Goal: Task Accomplishment & Management: Manage account settings

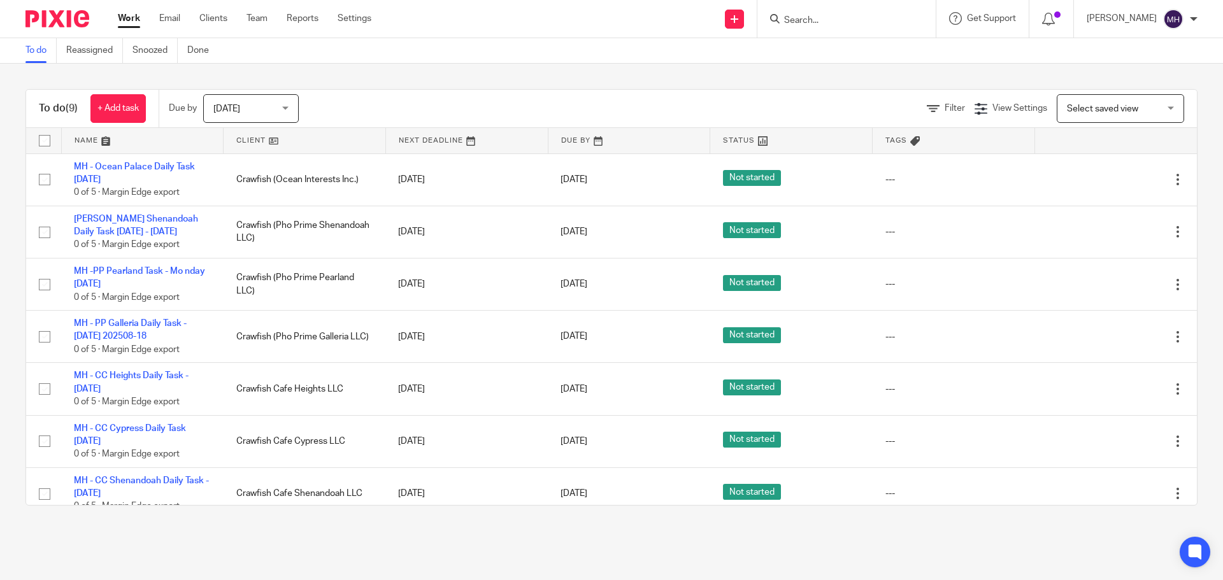
click at [73, 15] on img at bounding box center [57, 18] width 64 height 17
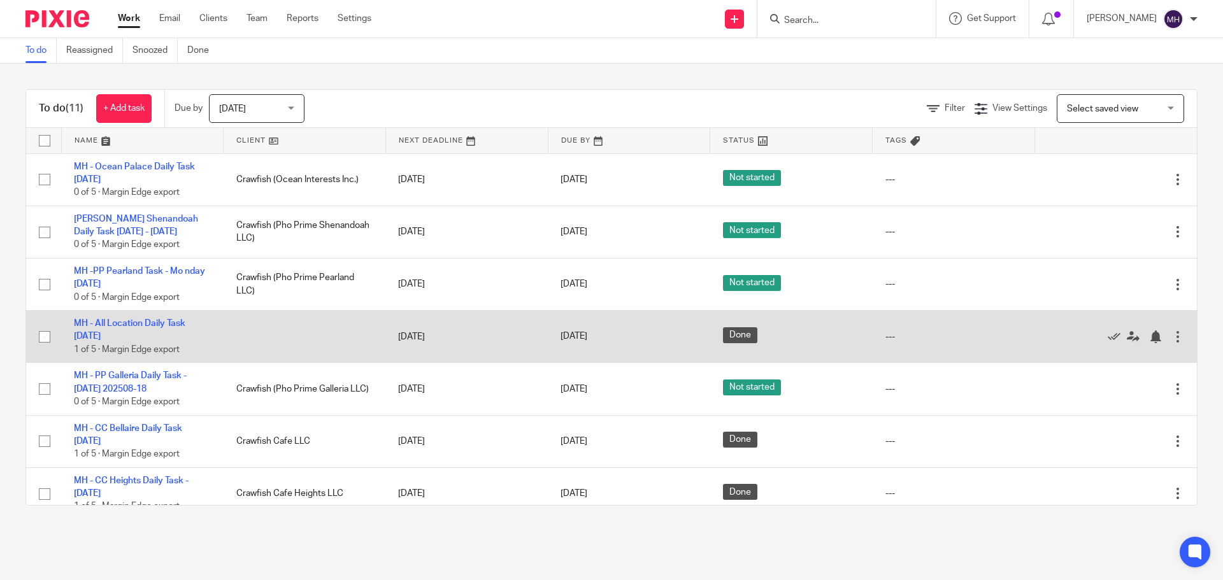
click at [1172, 334] on div at bounding box center [1178, 337] width 13 height 13
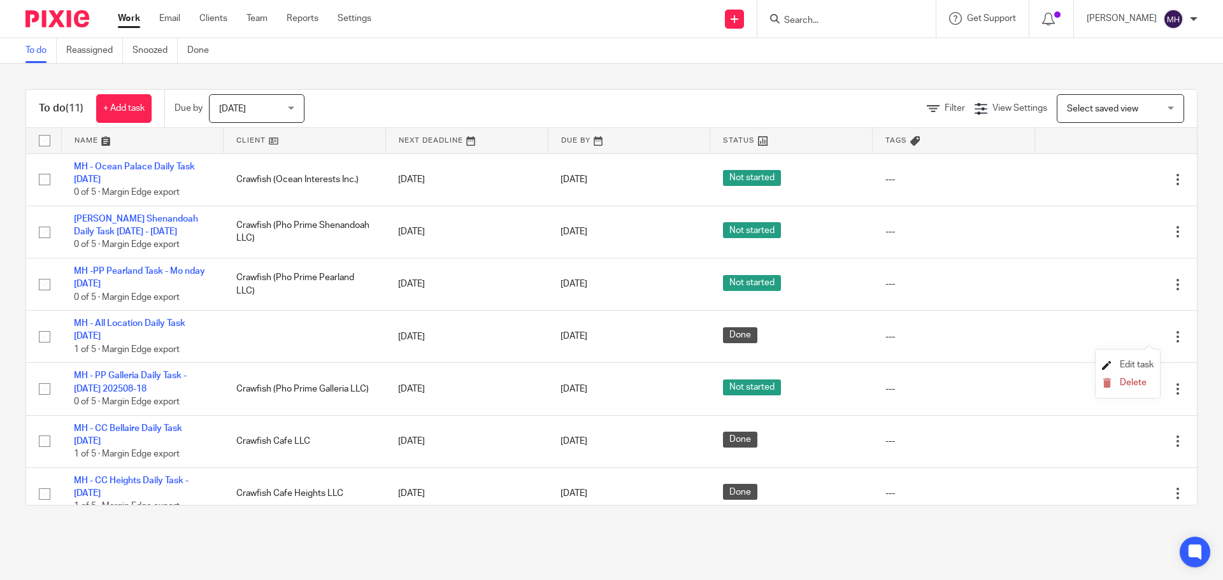
click at [1123, 369] on span "Edit task" at bounding box center [1137, 365] width 34 height 9
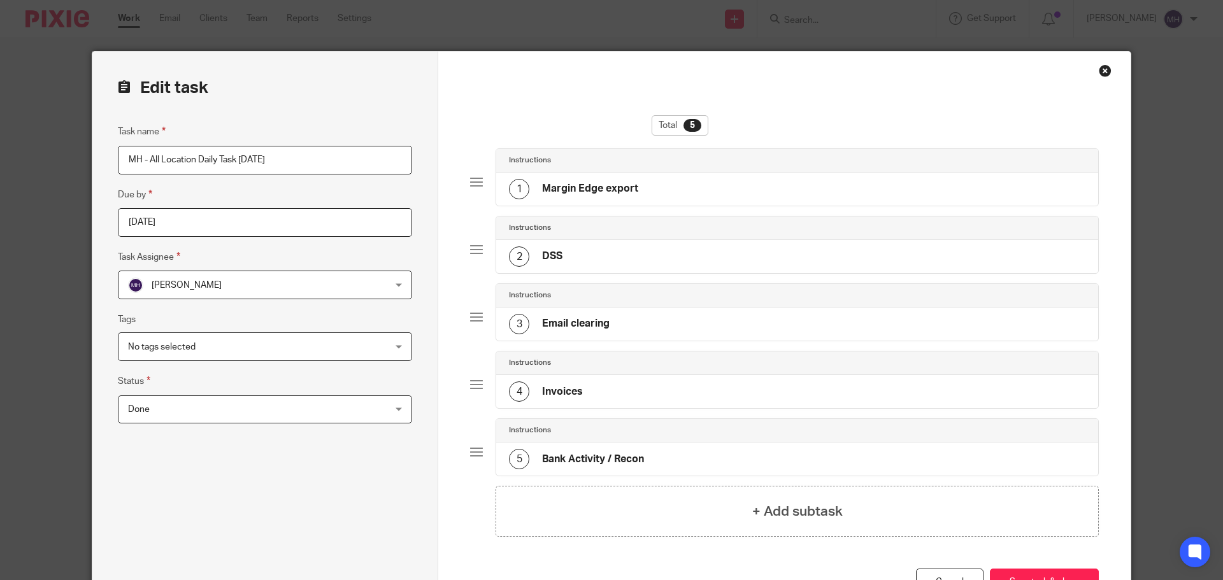
click at [216, 409] on span "Done" at bounding box center [241, 409] width 227 height 27
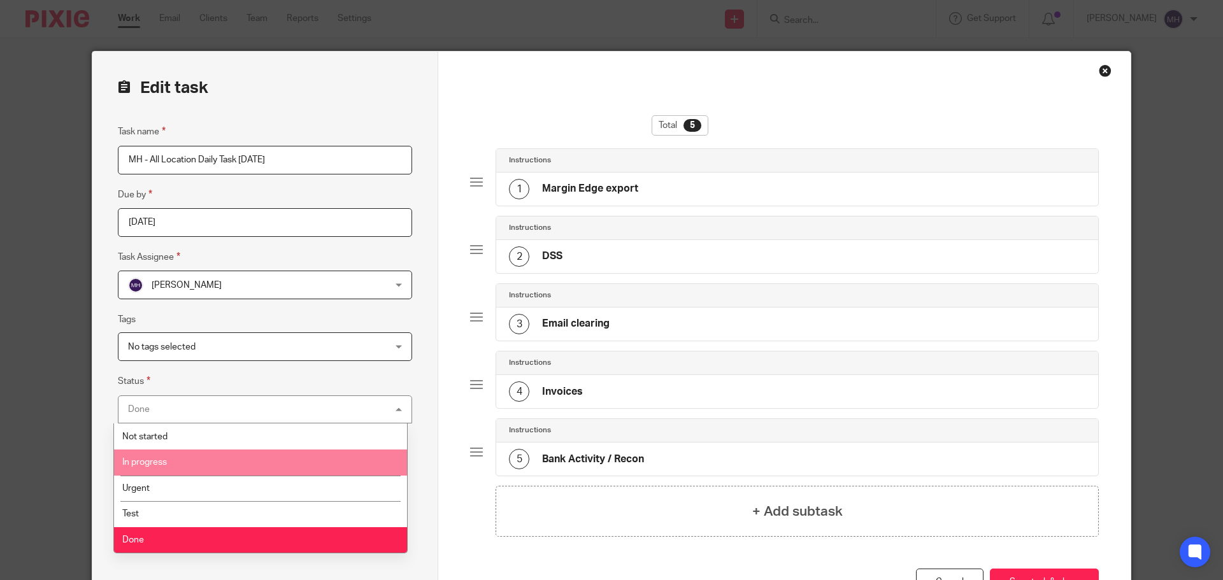
click at [208, 463] on li "In progress" at bounding box center [260, 463] width 293 height 26
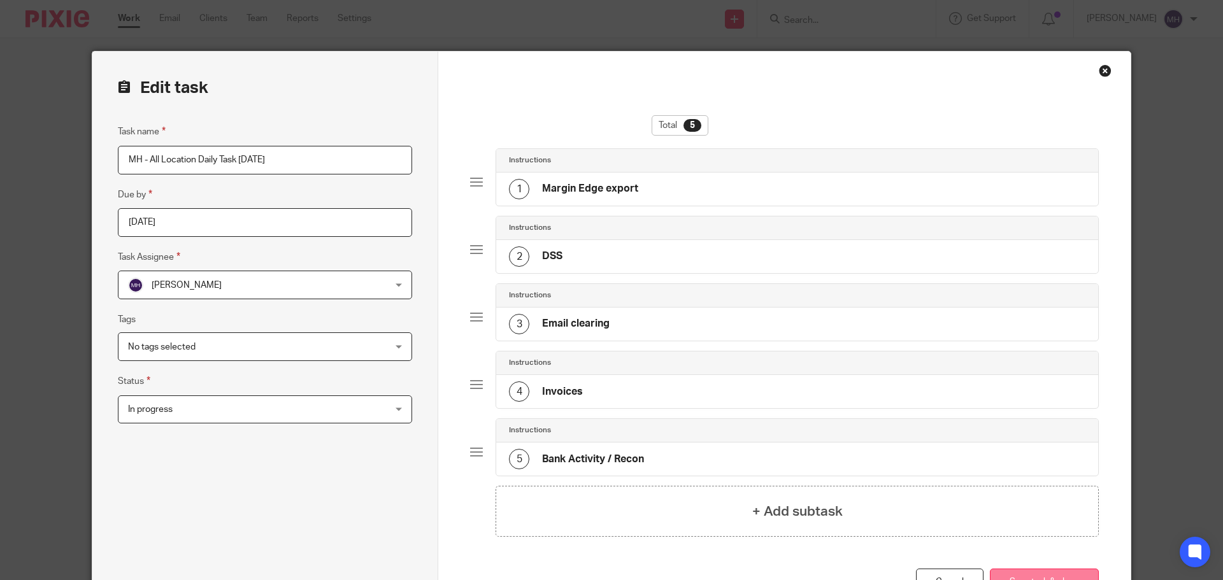
click at [1035, 575] on button "Save task & close" at bounding box center [1044, 582] width 109 height 27
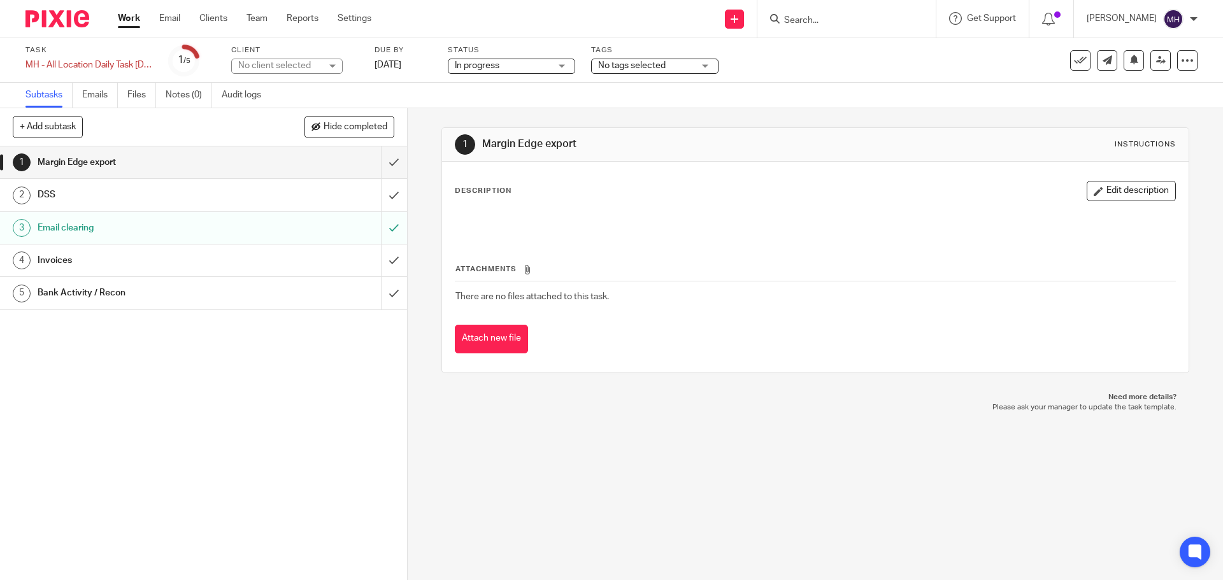
click at [64, 22] on img at bounding box center [57, 18] width 64 height 17
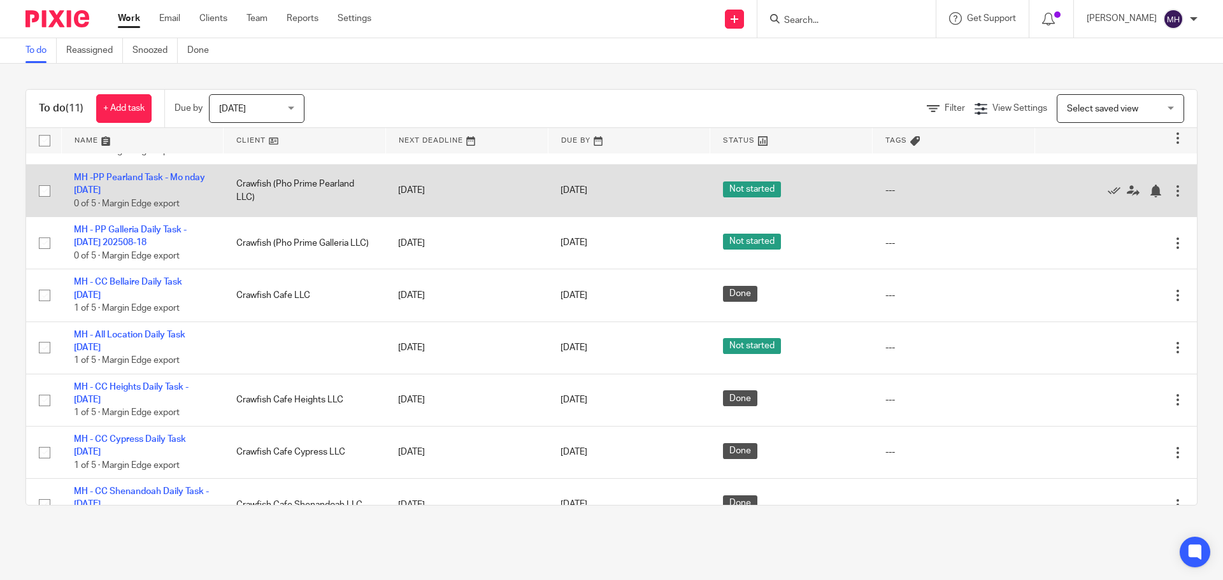
scroll to position [127, 0]
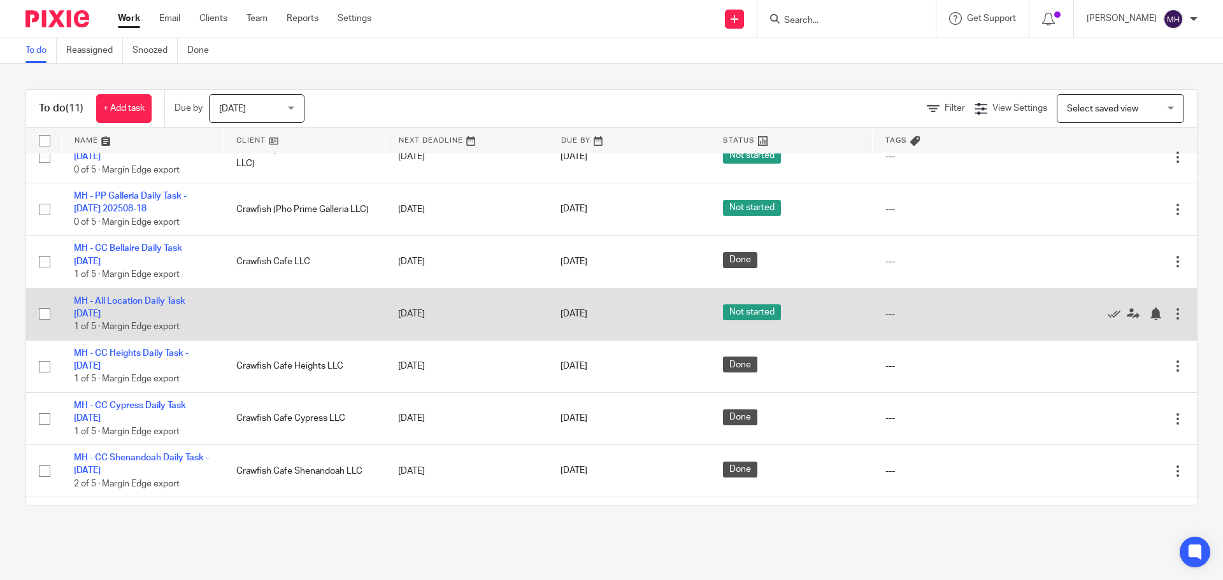
click at [1172, 315] on div at bounding box center [1178, 314] width 13 height 13
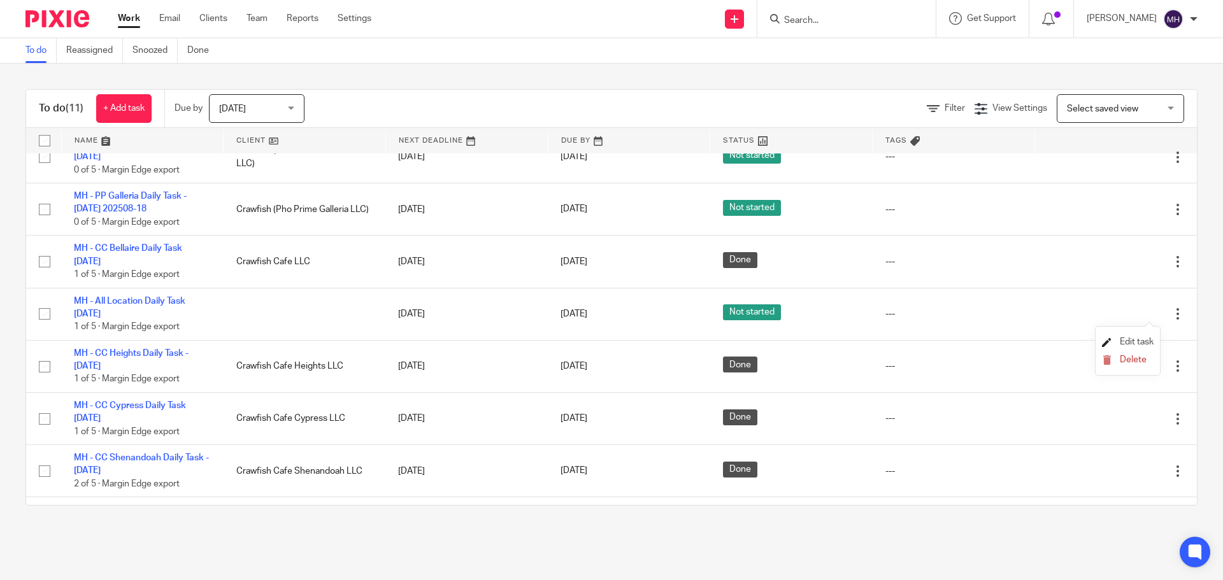
click at [1133, 342] on span "Edit task" at bounding box center [1137, 342] width 34 height 9
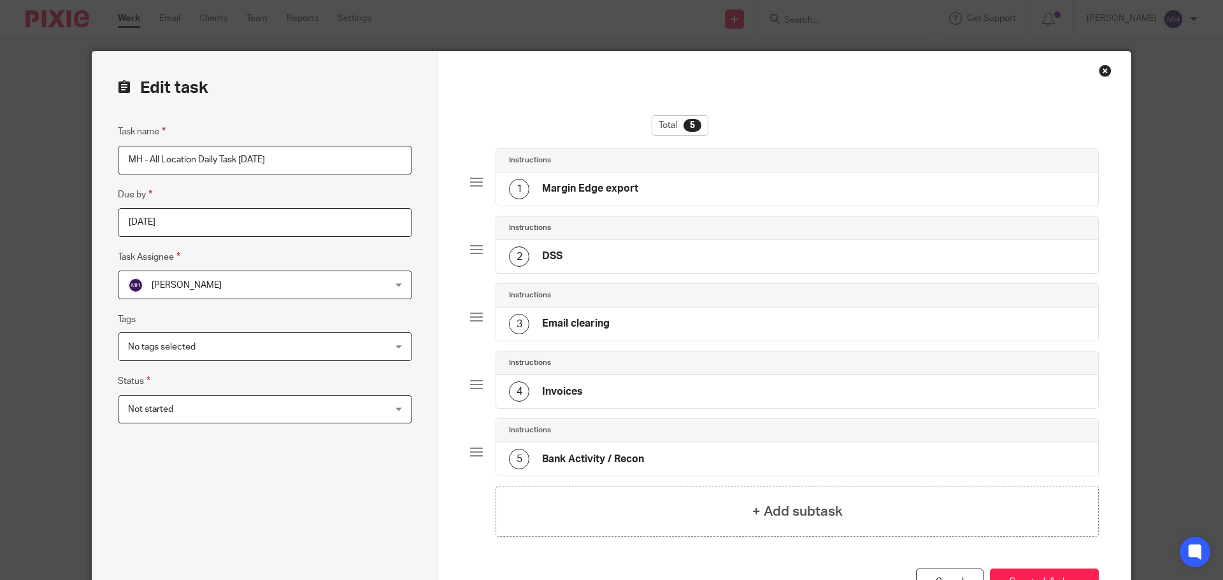
click at [319, 412] on span "Not started" at bounding box center [241, 409] width 227 height 27
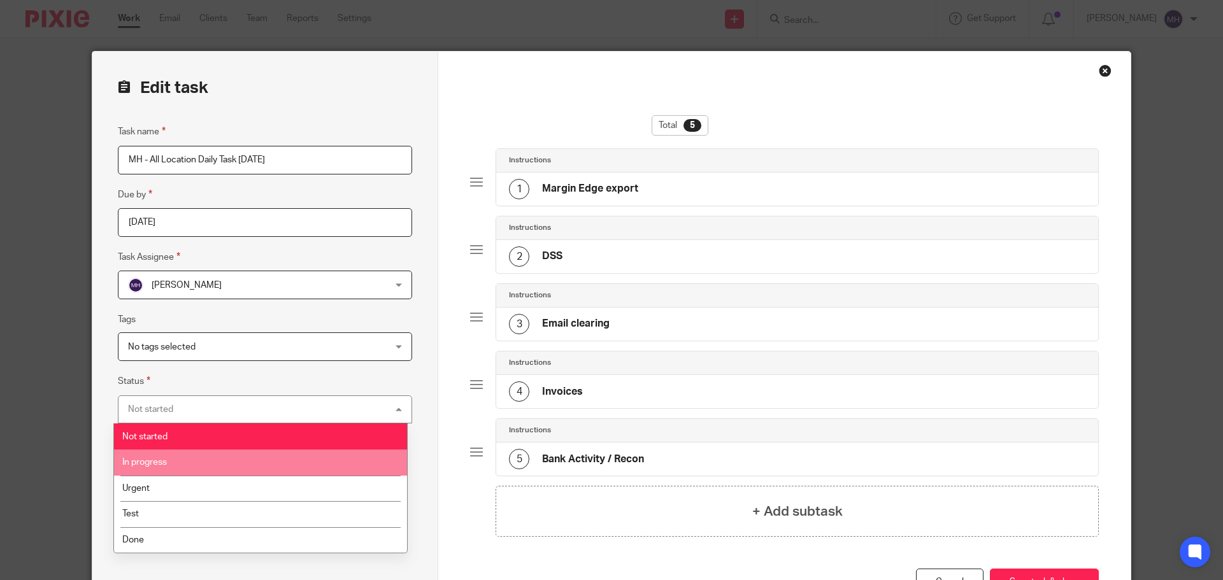
click at [189, 464] on li "In progress" at bounding box center [260, 463] width 293 height 26
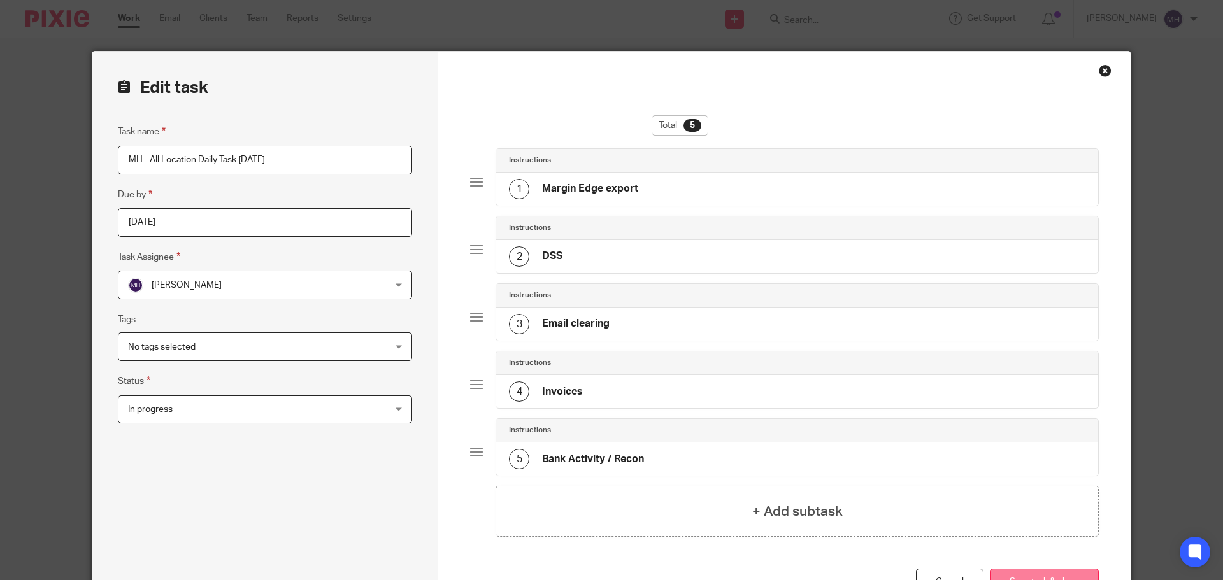
click at [1055, 573] on button "Save task & close" at bounding box center [1044, 582] width 109 height 27
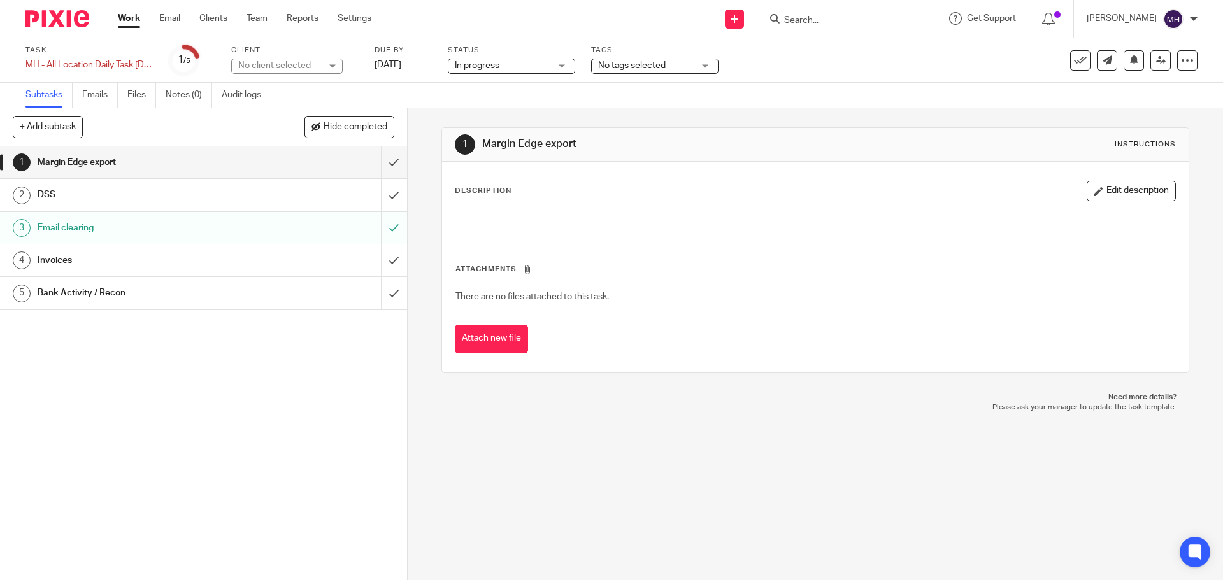
click at [57, 25] on img at bounding box center [57, 18] width 64 height 17
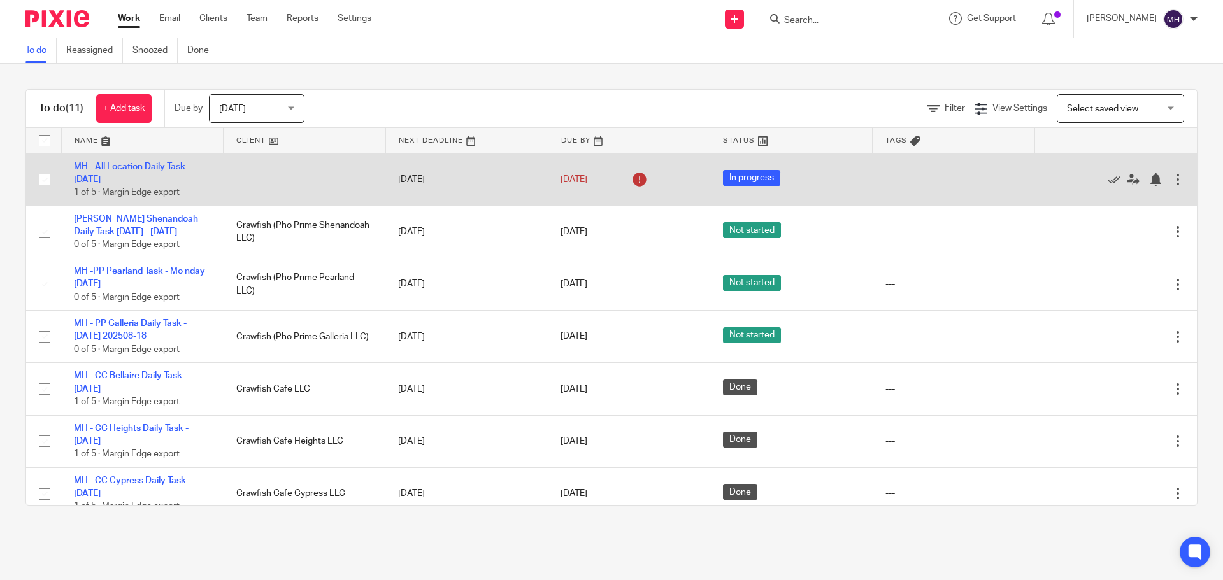
click at [1172, 179] on div at bounding box center [1178, 179] width 13 height 13
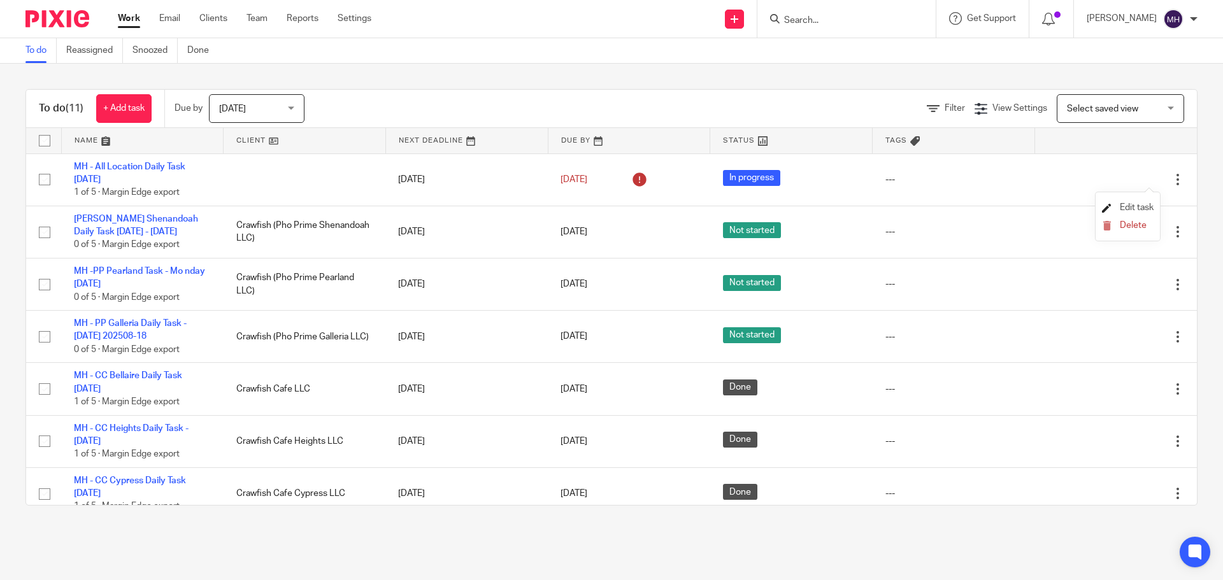
click at [1135, 206] on span "Edit task" at bounding box center [1137, 207] width 34 height 9
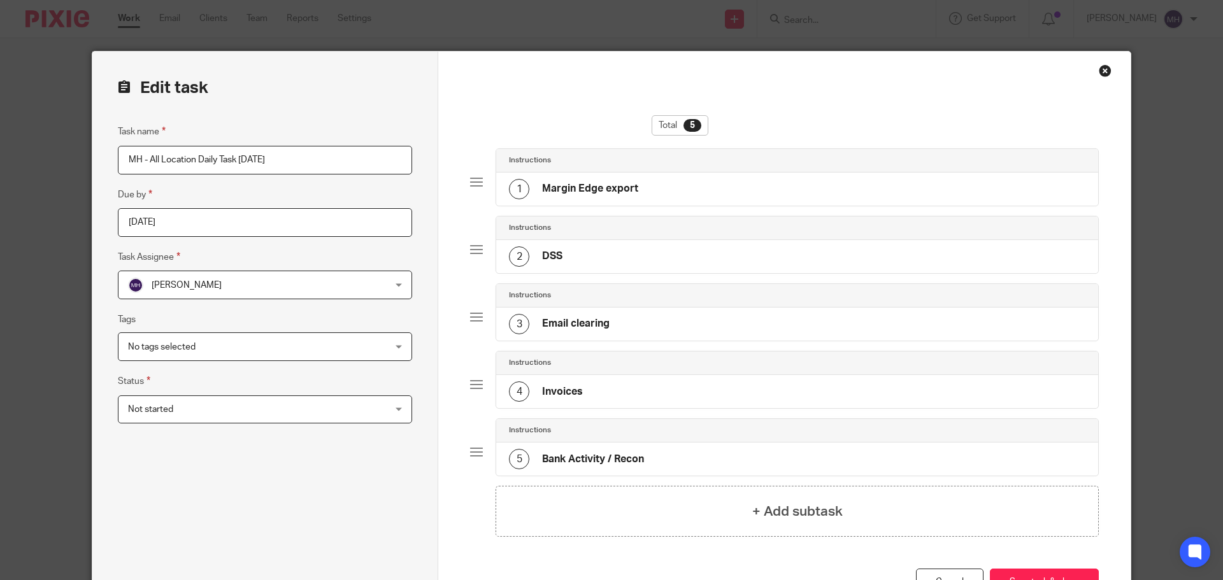
click at [207, 418] on span "Not started" at bounding box center [241, 409] width 227 height 27
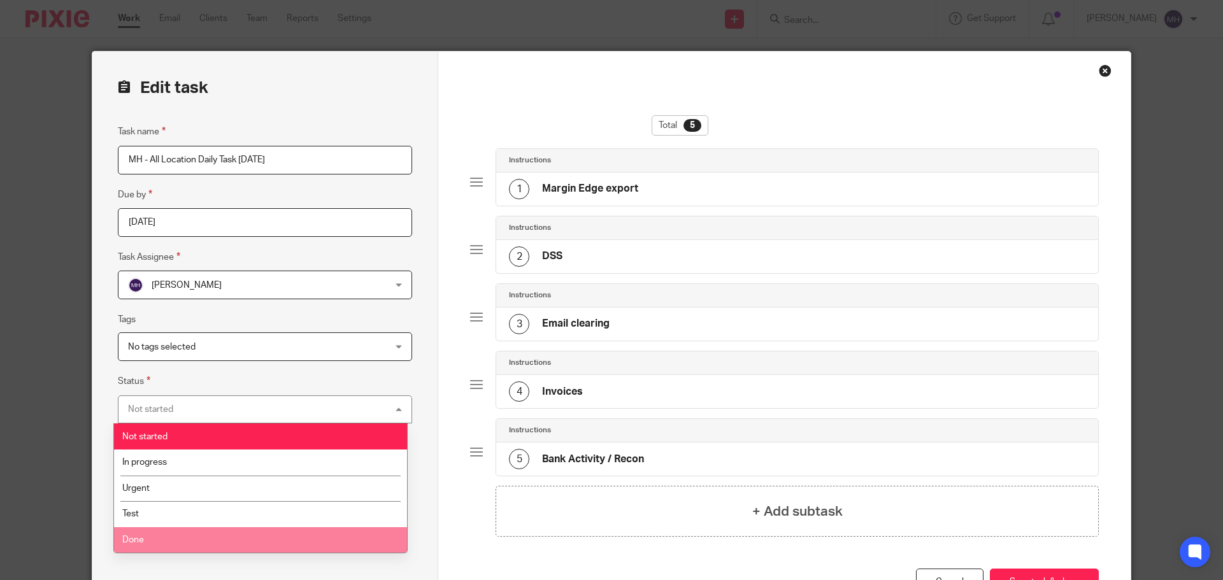
click at [146, 541] on li "Done" at bounding box center [260, 541] width 293 height 26
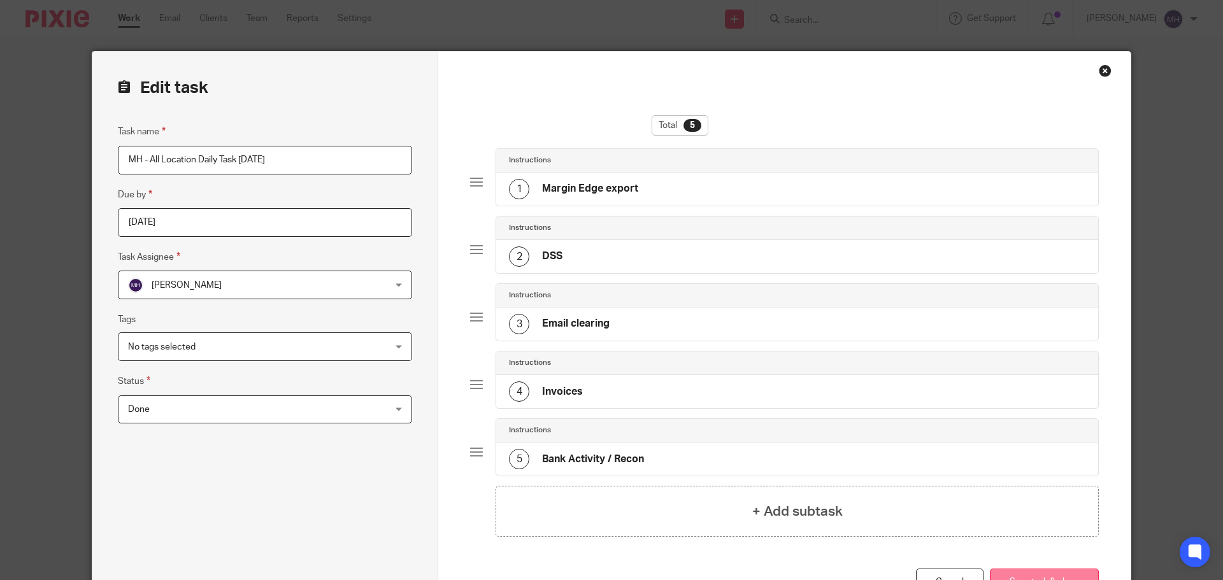
click at [1045, 575] on button "Save task & close" at bounding box center [1044, 582] width 109 height 27
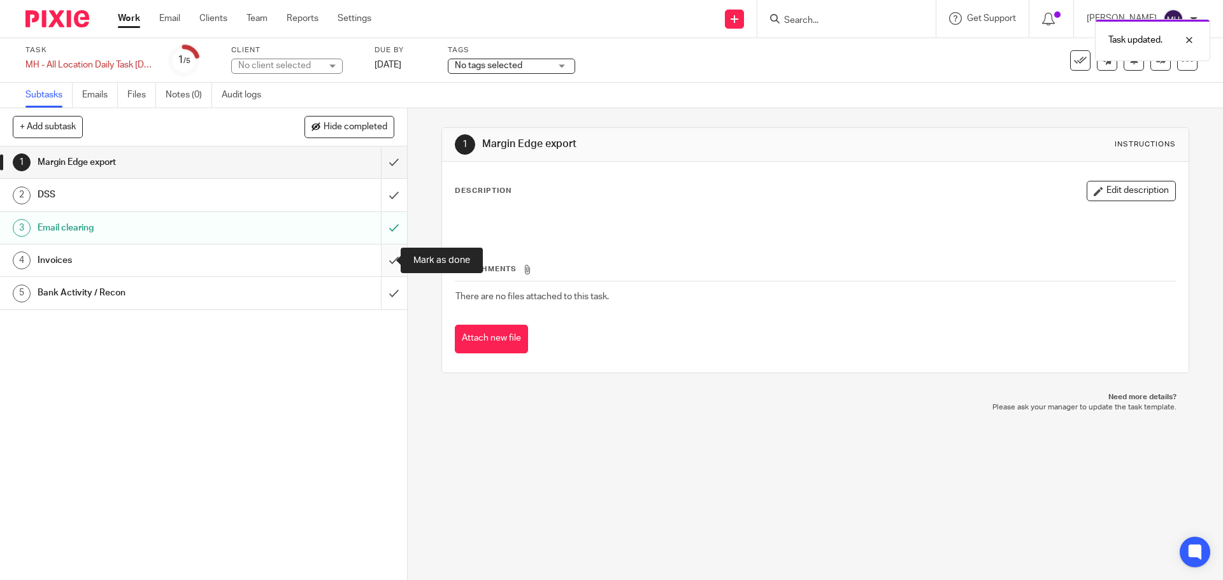
click at [383, 262] on input "submit" at bounding box center [203, 261] width 407 height 32
click at [66, 20] on img at bounding box center [57, 18] width 64 height 17
